Goal: Navigation & Orientation: Find specific page/section

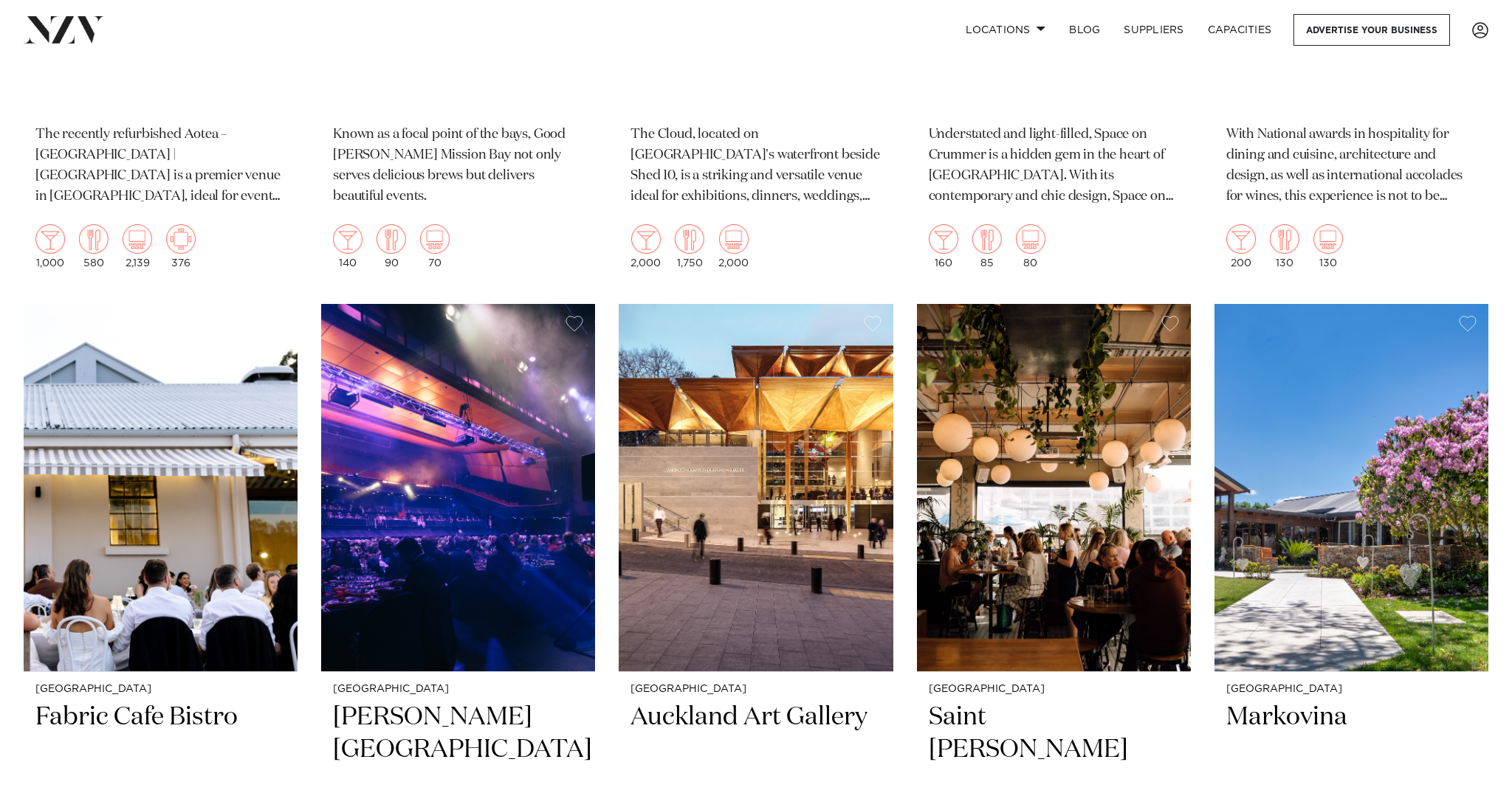
scroll to position [6541, 0]
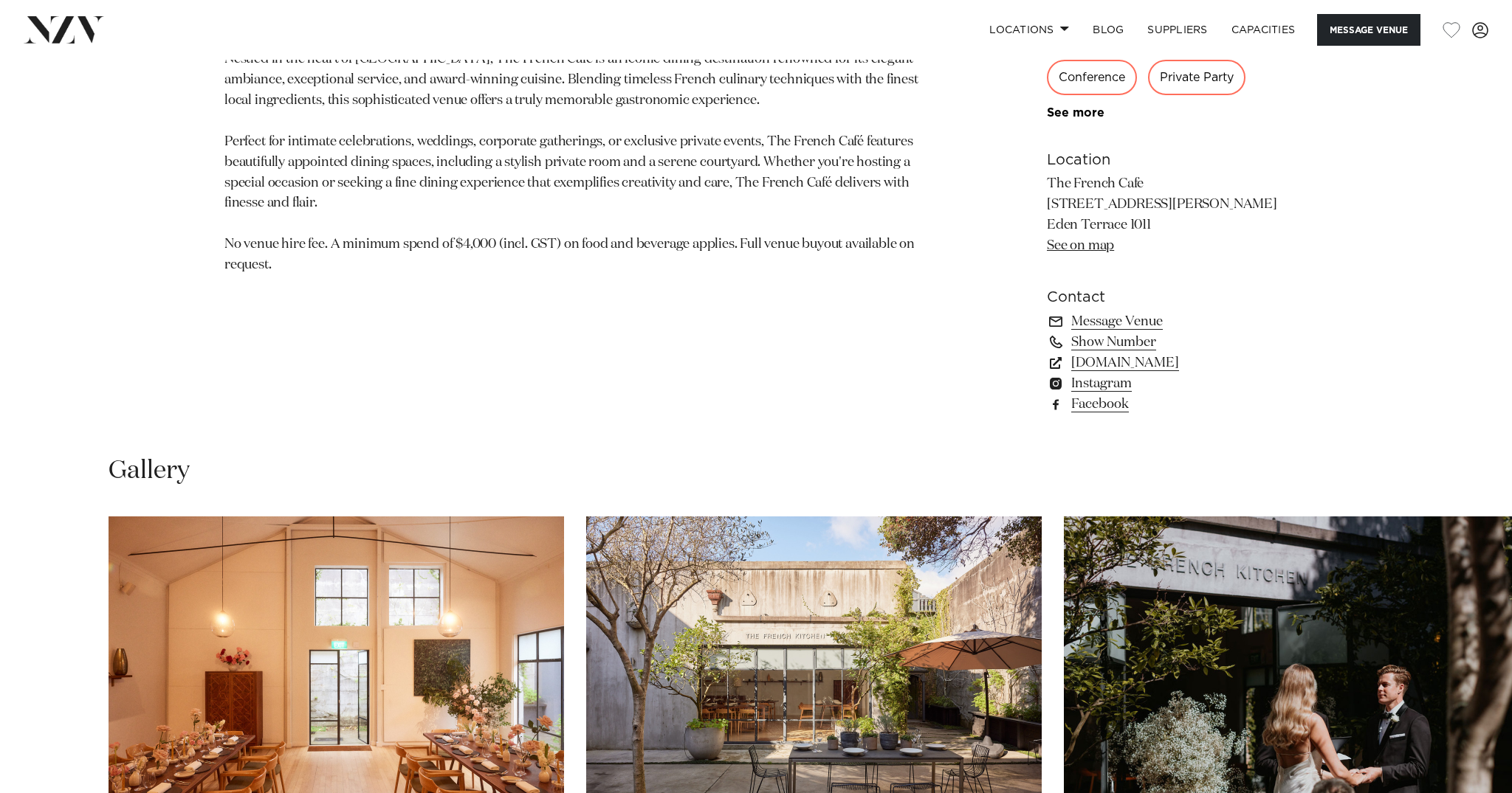
scroll to position [1116, 0]
